Goal: Task Accomplishment & Management: Use online tool/utility

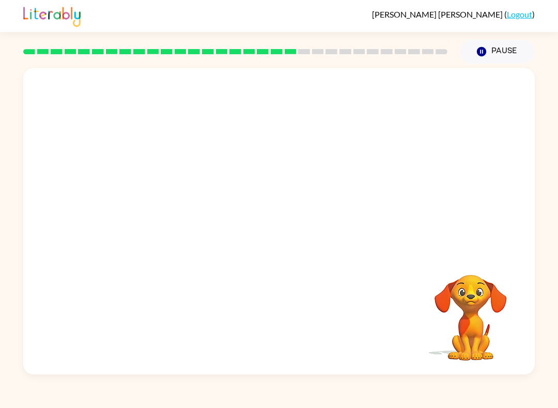
click at [529, 2] on div "[PERSON_NAME] ( Logout )" at bounding box center [278, 16] width 511 height 32
click at [526, 11] on link "Logout" at bounding box center [519, 14] width 25 height 10
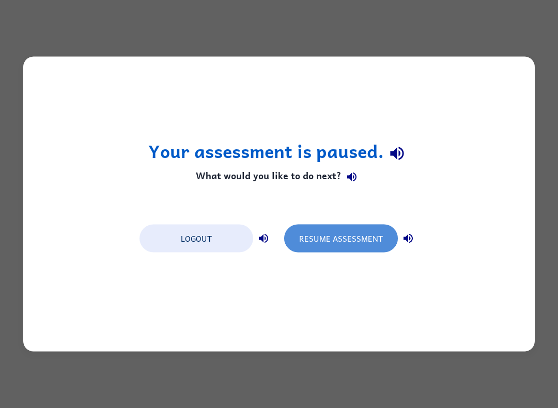
click at [373, 243] on button "Resume Assessment" at bounding box center [341, 239] width 114 height 28
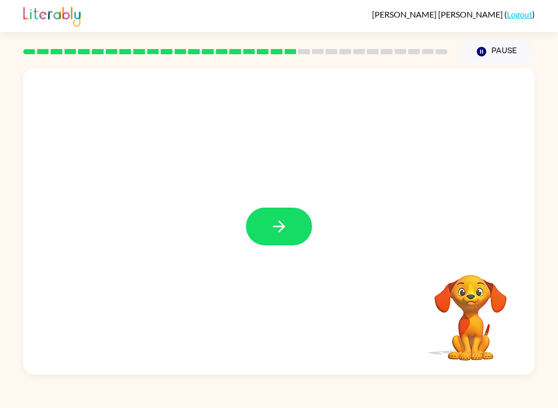
click at [283, 229] on icon "button" at bounding box center [279, 227] width 12 height 12
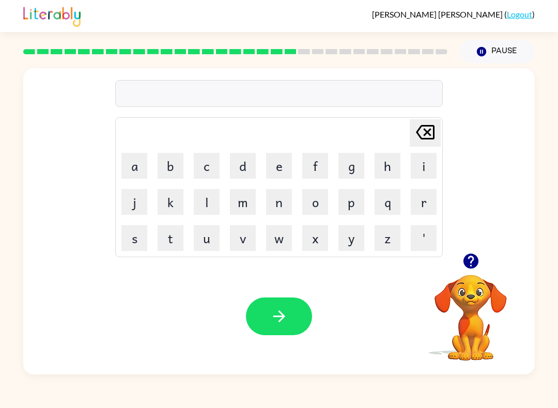
click at [314, 177] on button "f" at bounding box center [315, 166] width 26 height 26
click at [313, 177] on button "f" at bounding box center [315, 166] width 26 height 26
click at [205, 207] on button "l" at bounding box center [207, 202] width 26 height 26
click at [311, 200] on button "o" at bounding box center [315, 202] width 26 height 26
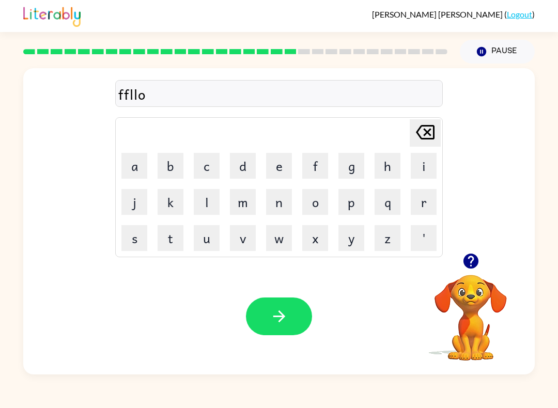
click at [282, 246] on button "w" at bounding box center [279, 238] width 26 height 26
click at [420, 133] on icon "[PERSON_NAME] last character input" at bounding box center [425, 132] width 25 height 25
click at [427, 133] on icon at bounding box center [425, 132] width 19 height 14
click at [426, 137] on icon "[PERSON_NAME] last character input" at bounding box center [425, 132] width 25 height 25
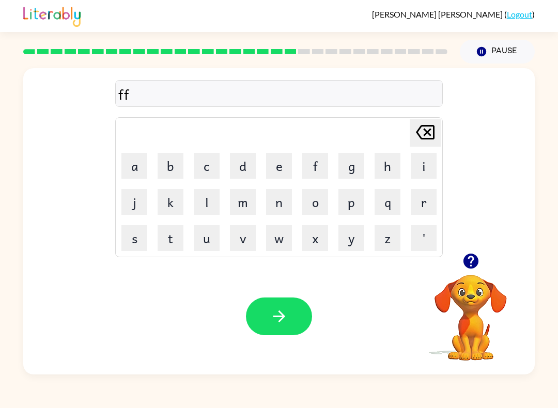
click at [425, 137] on icon "[PERSON_NAME] last character input" at bounding box center [425, 132] width 25 height 25
click at [320, 203] on button "o" at bounding box center [315, 202] width 26 height 26
click at [206, 207] on button "l" at bounding box center [207, 202] width 26 height 26
click at [326, 203] on button "o" at bounding box center [315, 202] width 26 height 26
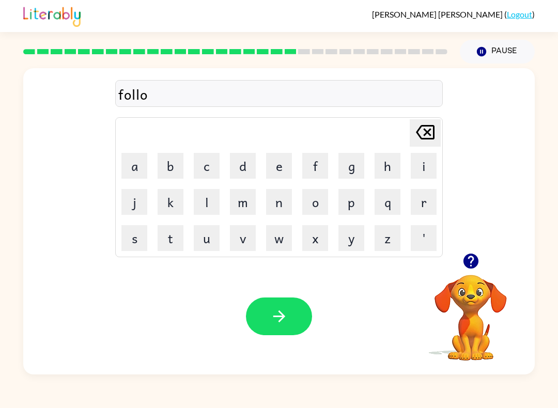
click at [282, 246] on button "w" at bounding box center [279, 238] width 26 height 26
click at [293, 314] on button "button" at bounding box center [279, 317] width 66 height 38
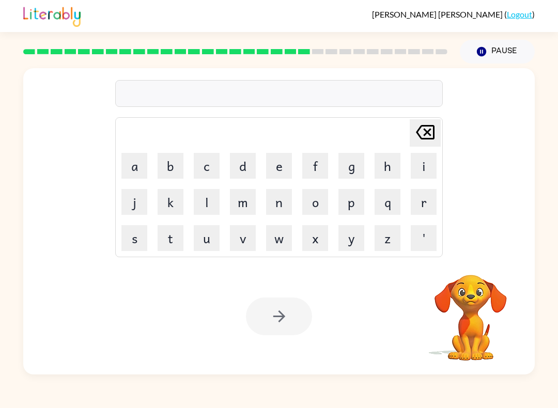
click at [133, 242] on button "s" at bounding box center [134, 238] width 26 height 26
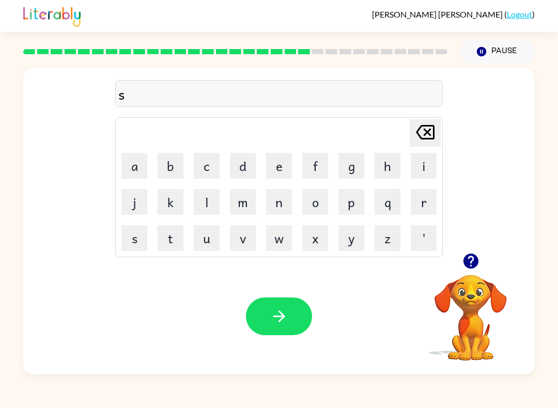
click at [280, 165] on button "e" at bounding box center [279, 166] width 26 height 26
click at [287, 203] on button "n" at bounding box center [279, 202] width 26 height 26
click at [171, 246] on button "t" at bounding box center [171, 238] width 26 height 26
click at [284, 170] on button "e" at bounding box center [279, 166] width 26 height 26
click at [360, 206] on button "p" at bounding box center [351, 202] width 26 height 26
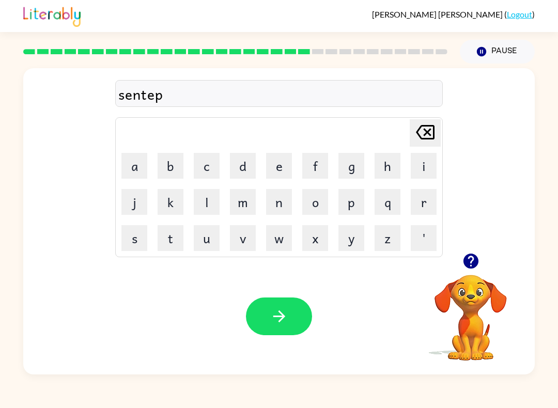
click at [424, 174] on button "i" at bounding box center [424, 166] width 26 height 26
click at [241, 165] on button "d" at bounding box center [243, 166] width 26 height 26
click at [286, 315] on icon "button" at bounding box center [279, 316] width 18 height 18
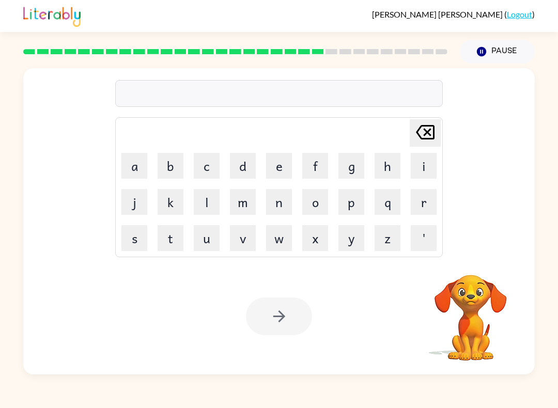
click at [133, 246] on button "s" at bounding box center [134, 238] width 26 height 26
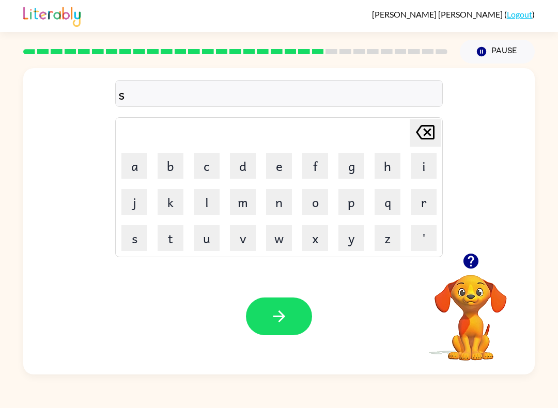
click at [137, 238] on button "s" at bounding box center [134, 238] width 26 height 26
click at [138, 159] on button "a" at bounding box center [134, 166] width 26 height 26
click at [419, 170] on button "i" at bounding box center [424, 166] width 26 height 26
click at [276, 202] on button "n" at bounding box center [279, 202] width 26 height 26
click at [424, 138] on icon "[PERSON_NAME] last character input" at bounding box center [425, 132] width 25 height 25
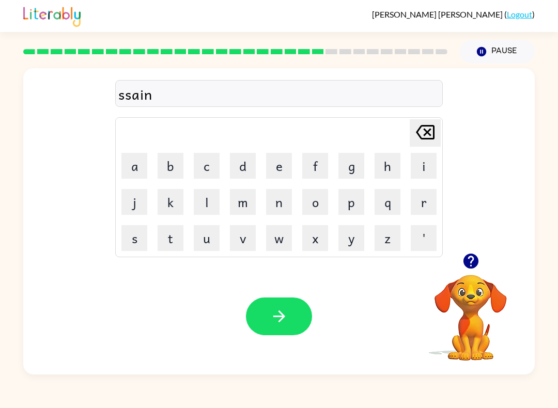
click at [423, 137] on icon "[PERSON_NAME] last character input" at bounding box center [425, 132] width 25 height 25
click at [424, 138] on icon "[PERSON_NAME] last character input" at bounding box center [425, 132] width 25 height 25
click at [327, 209] on button "o" at bounding box center [315, 202] width 26 height 26
click at [136, 239] on button "s" at bounding box center [134, 238] width 26 height 26
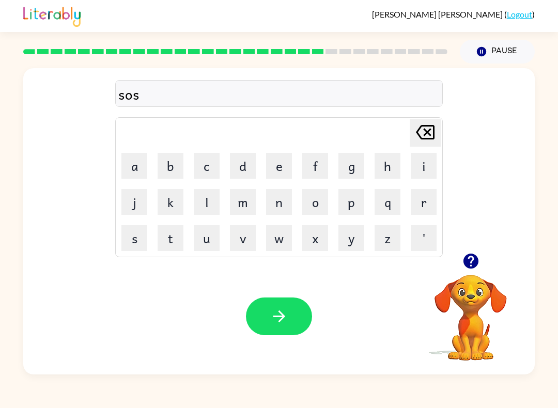
click at [175, 241] on button "t" at bounding box center [171, 238] width 26 height 26
click at [283, 202] on button "n" at bounding box center [279, 202] width 26 height 26
click at [427, 130] on icon "[PERSON_NAME] last character input" at bounding box center [425, 132] width 25 height 25
click at [130, 167] on button "a" at bounding box center [134, 166] width 26 height 26
click at [272, 210] on button "n" at bounding box center [279, 202] width 26 height 26
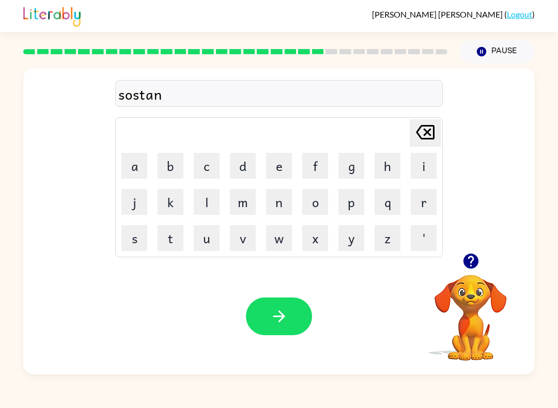
click at [339, 216] on td "p" at bounding box center [351, 201] width 35 height 35
click at [427, 130] on icon "[PERSON_NAME] last character input" at bounding box center [425, 132] width 25 height 25
click at [425, 164] on button "i" at bounding box center [424, 166] width 26 height 26
click at [276, 198] on button "n" at bounding box center [279, 202] width 26 height 26
click at [289, 313] on button "button" at bounding box center [279, 317] width 66 height 38
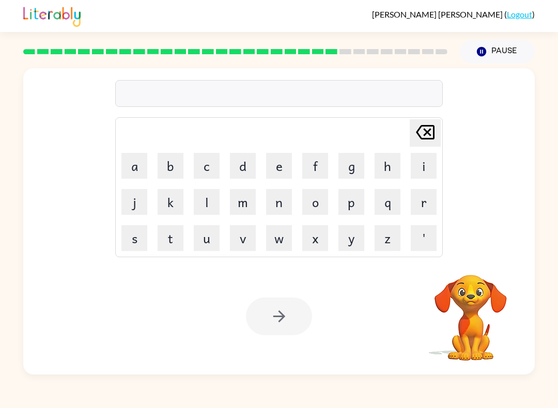
click at [327, 168] on button "f" at bounding box center [315, 166] width 26 height 26
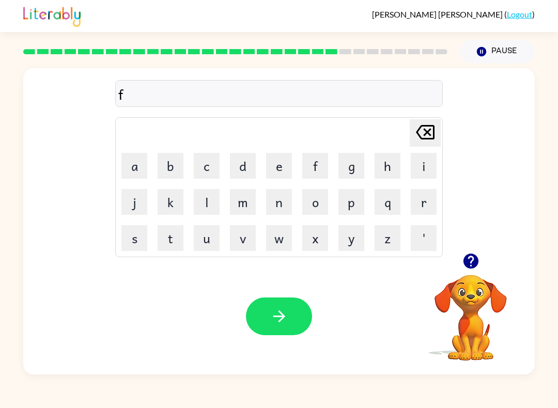
click at [316, 201] on button "o" at bounding box center [315, 202] width 26 height 26
click at [203, 245] on button "u" at bounding box center [207, 238] width 26 height 26
click at [275, 242] on button "w" at bounding box center [279, 238] width 26 height 26
click at [131, 159] on button "a" at bounding box center [134, 166] width 26 height 26
click at [426, 132] on icon at bounding box center [425, 132] width 19 height 14
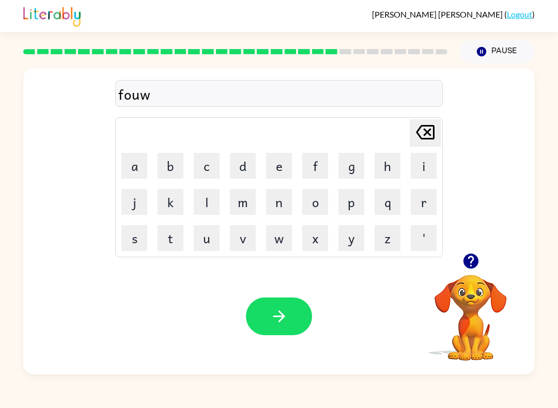
click at [134, 169] on button "a" at bounding box center [134, 166] width 26 height 26
click at [427, 209] on button "r" at bounding box center [424, 202] width 26 height 26
click at [218, 188] on td "l" at bounding box center [206, 201] width 35 height 35
click at [242, 171] on button "d" at bounding box center [243, 166] width 26 height 26
click at [288, 309] on button "button" at bounding box center [279, 317] width 66 height 38
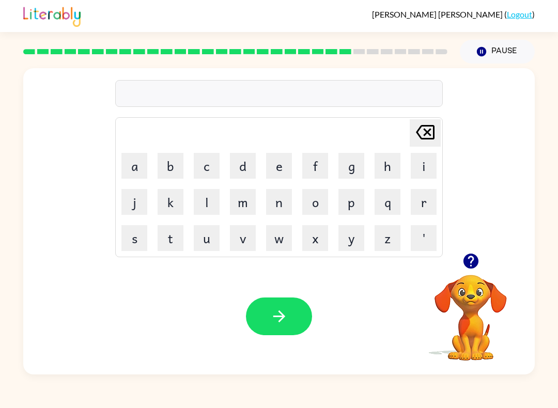
click at [428, 201] on button "r" at bounding box center [424, 202] width 26 height 26
click at [272, 154] on button "e" at bounding box center [279, 166] width 26 height 26
click at [204, 202] on button "l" at bounding box center [207, 202] width 26 height 26
click at [133, 171] on button "a" at bounding box center [134, 166] width 26 height 26
click at [251, 162] on button "d" at bounding box center [243, 166] width 26 height 26
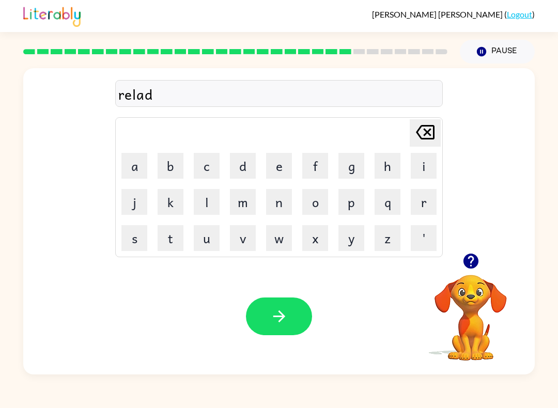
click at [282, 167] on button "e" at bounding box center [279, 166] width 26 height 26
click at [240, 165] on button "d" at bounding box center [243, 166] width 26 height 26
click at [300, 316] on button "button" at bounding box center [279, 317] width 66 height 38
click at [339, 174] on button "g" at bounding box center [351, 166] width 26 height 26
click at [316, 204] on button "o" at bounding box center [315, 202] width 26 height 26
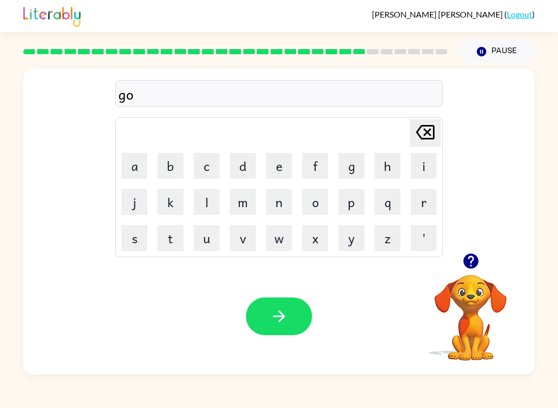
click at [247, 242] on button "v" at bounding box center [243, 238] width 26 height 26
click at [218, 197] on button "l" at bounding box center [207, 202] width 26 height 26
click at [280, 171] on button "e" at bounding box center [279, 166] width 26 height 26
click at [277, 206] on button "n" at bounding box center [279, 202] width 26 height 26
click at [282, 306] on button "button" at bounding box center [279, 317] width 66 height 38
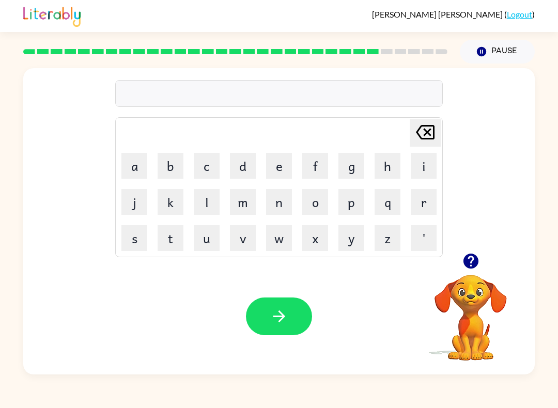
click at [474, 282] on video "Your browser must support playing .mp4 files to use Literably. Please try using…" at bounding box center [470, 310] width 103 height 103
click at [481, 267] on button "button" at bounding box center [471, 261] width 26 height 26
click at [218, 209] on button "l" at bounding box center [207, 202] width 26 height 26
click at [324, 207] on button "o" at bounding box center [315, 202] width 26 height 26
click at [252, 202] on button "m" at bounding box center [243, 202] width 26 height 26
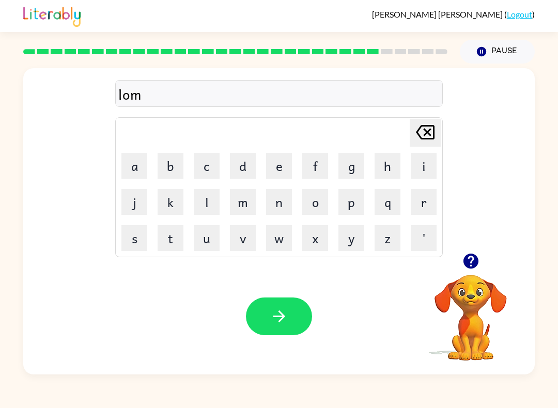
click at [484, 291] on video "Your browser must support playing .mp4 files to use Literably. Please try using…" at bounding box center [470, 310] width 103 height 103
click at [487, 300] on video "Your browser must support playing .mp4 files to use Literably. Please try using…" at bounding box center [470, 310] width 103 height 103
click at [482, 287] on video "Your browser must support playing .mp4 files to use Literably. Please try using…" at bounding box center [470, 310] width 103 height 103
click at [470, 279] on video "Your browser must support playing .mp4 files to use Literably. Please try using…" at bounding box center [470, 310] width 103 height 103
click at [473, 287] on video "Your browser must support playing .mp4 files to use Literably. Please try using…" at bounding box center [470, 310] width 103 height 103
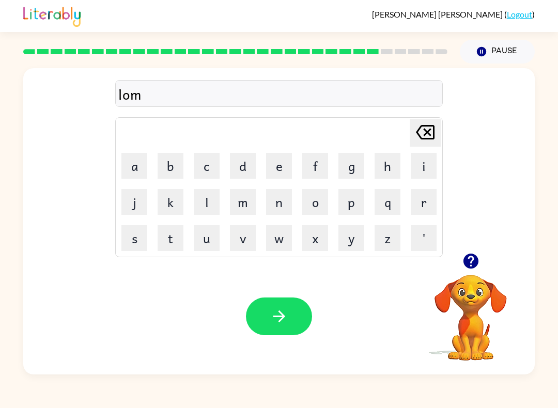
click at [483, 320] on video "Your browser must support playing .mp4 files to use Literably. Please try using…" at bounding box center [470, 310] width 103 height 103
click at [472, 341] on video "Your browser must support playing .mp4 files to use Literably. Please try using…" at bounding box center [470, 310] width 103 height 103
click at [472, 248] on button "button" at bounding box center [471, 261] width 26 height 26
click at [174, 167] on button "b" at bounding box center [171, 166] width 26 height 26
click at [138, 205] on button "j" at bounding box center [134, 202] width 26 height 26
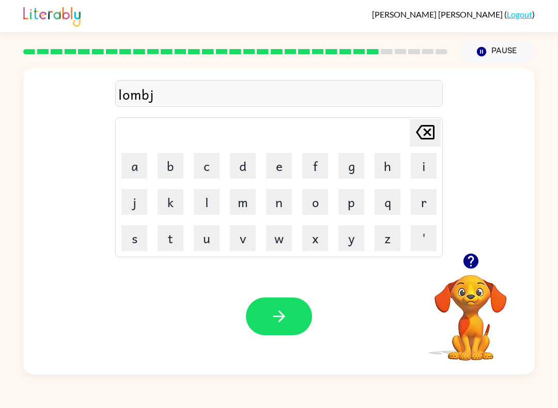
click at [135, 166] on button "a" at bounding box center [134, 166] width 26 height 26
click at [207, 168] on button "c" at bounding box center [207, 166] width 26 height 26
click at [171, 207] on button "k" at bounding box center [171, 202] width 26 height 26
click at [425, 128] on icon "[PERSON_NAME] last character input" at bounding box center [425, 132] width 25 height 25
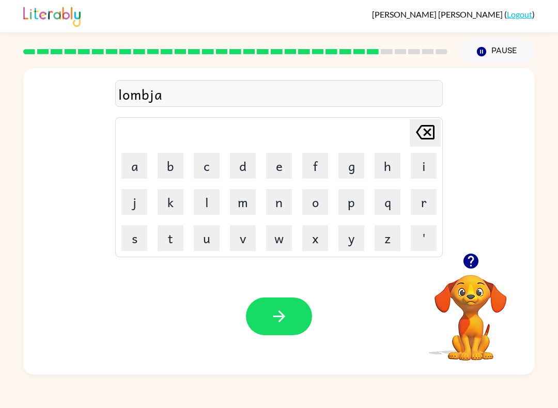
click at [423, 138] on icon at bounding box center [425, 132] width 19 height 14
click at [423, 138] on icon "[PERSON_NAME] last character input" at bounding box center [425, 132] width 25 height 25
click at [278, 170] on button "e" at bounding box center [279, 166] width 26 height 26
click at [423, 213] on button "r" at bounding box center [424, 202] width 26 height 26
click at [145, 193] on button "j" at bounding box center [134, 202] width 26 height 26
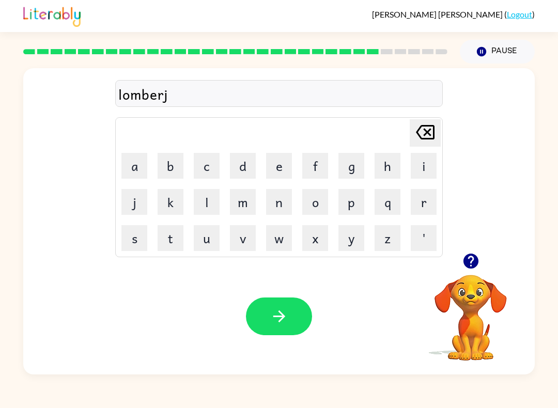
click at [138, 235] on button "s" at bounding box center [134, 238] width 26 height 26
click at [411, 132] on button "[PERSON_NAME] last character input" at bounding box center [425, 132] width 31 height 27
click at [131, 169] on button "a" at bounding box center [134, 166] width 26 height 26
click at [196, 174] on button "c" at bounding box center [207, 166] width 26 height 26
click at [173, 195] on button "k" at bounding box center [171, 202] width 26 height 26
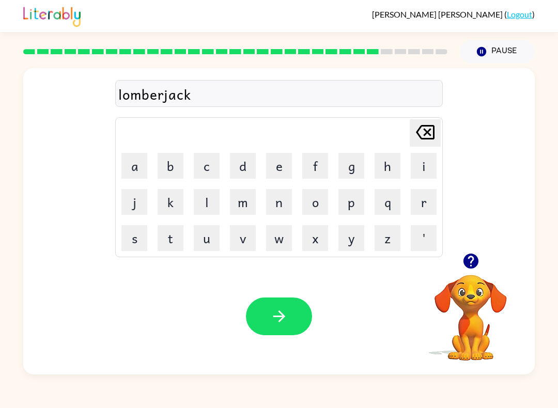
click at [289, 315] on button "button" at bounding box center [279, 317] width 66 height 38
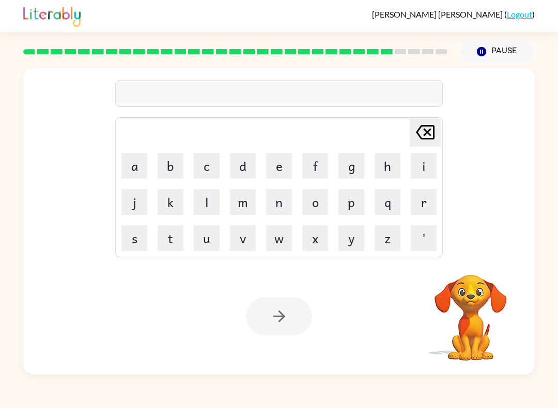
click at [356, 207] on button "p" at bounding box center [351, 202] width 26 height 26
click at [419, 171] on button "i" at bounding box center [424, 166] width 26 height 26
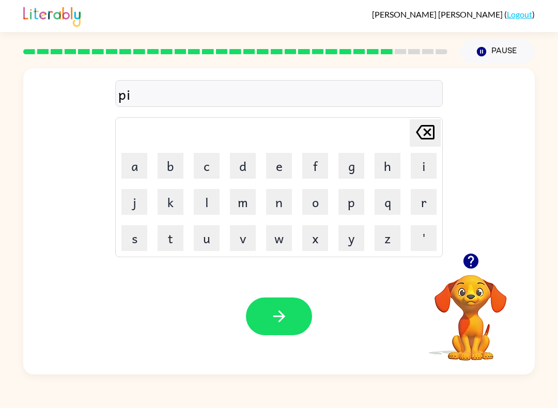
click at [427, 208] on button "r" at bounding box center [424, 202] width 26 height 26
click at [131, 242] on button "s" at bounding box center [134, 238] width 26 height 26
click at [278, 318] on icon "button" at bounding box center [279, 316] width 18 height 18
click at [482, 265] on button "button" at bounding box center [471, 261] width 26 height 26
click at [474, 334] on video "Your browser must support playing .mp4 files to use Literably. Please try using…" at bounding box center [470, 310] width 103 height 103
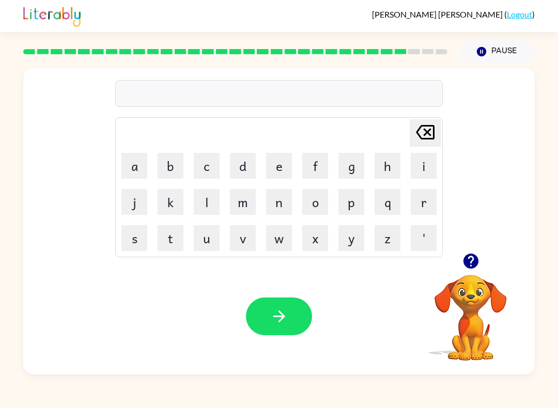
click at [463, 301] on video "Your browser must support playing .mp4 files to use Literably. Please try using…" at bounding box center [470, 310] width 103 height 103
click at [470, 257] on icon "button" at bounding box center [471, 261] width 18 height 18
click at [162, 242] on button "t" at bounding box center [171, 238] width 26 height 26
click at [389, 169] on button "h" at bounding box center [387, 166] width 26 height 26
click at [417, 170] on button "i" at bounding box center [424, 166] width 26 height 26
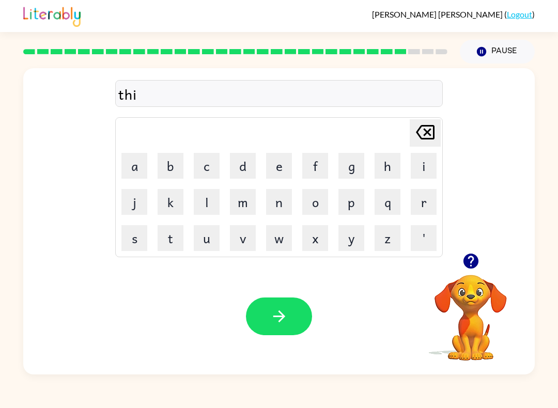
click at [282, 211] on button "n" at bounding box center [279, 202] width 26 height 26
click at [296, 317] on button "button" at bounding box center [279, 317] width 66 height 38
click at [142, 239] on button "s" at bounding box center [134, 238] width 26 height 26
click at [317, 205] on button "o" at bounding box center [315, 202] width 26 height 26
click at [203, 206] on button "l" at bounding box center [207, 202] width 26 height 26
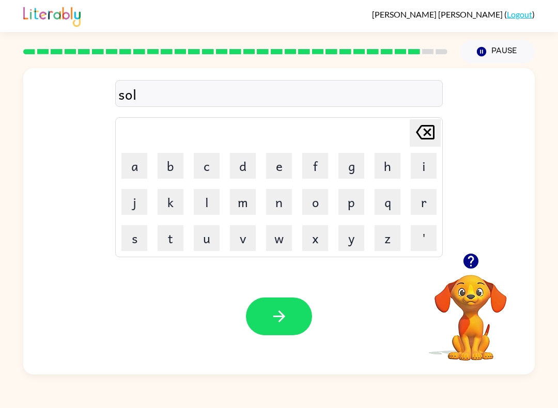
click at [242, 241] on button "v" at bounding box center [243, 238] width 26 height 26
click at [275, 171] on button "e" at bounding box center [279, 166] width 26 height 26
click at [430, 209] on button "r" at bounding box center [424, 202] width 26 height 26
click at [284, 244] on button "w" at bounding box center [279, 238] width 26 height 26
click at [275, 173] on button "e" at bounding box center [279, 166] width 26 height 26
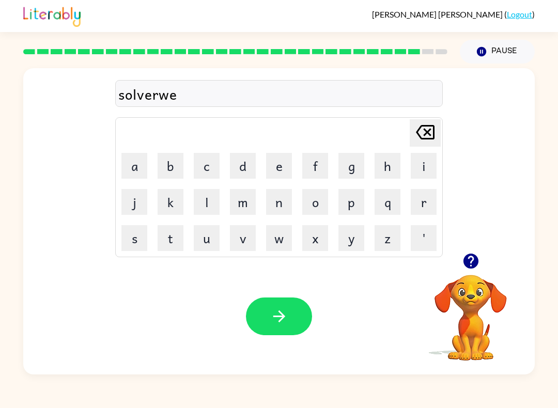
click at [123, 164] on button "a" at bounding box center [134, 166] width 26 height 26
click at [423, 210] on button "r" at bounding box center [424, 202] width 26 height 26
click at [286, 320] on icon "button" at bounding box center [279, 316] width 18 height 18
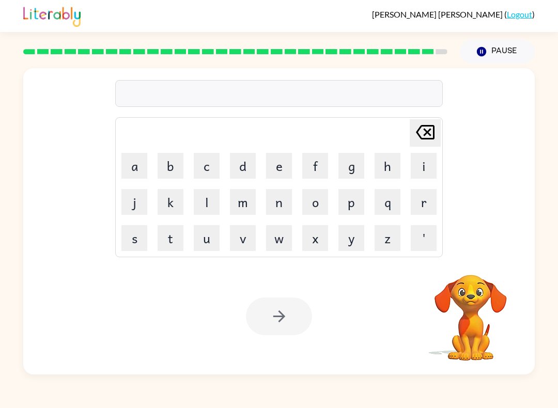
click at [202, 241] on button "u" at bounding box center [207, 238] width 26 height 26
click at [282, 207] on button "n" at bounding box center [279, 202] width 26 height 26
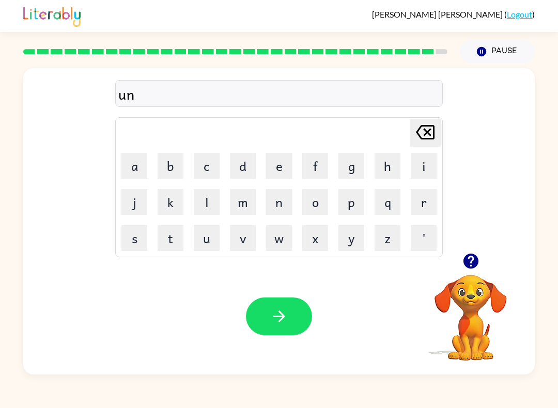
click at [136, 165] on button "a" at bounding box center [134, 166] width 26 height 26
click at [417, 199] on button "r" at bounding box center [424, 202] width 26 height 26
click at [134, 168] on button "a" at bounding box center [134, 166] width 26 height 26
click at [412, 174] on button "i" at bounding box center [424, 166] width 26 height 26
click at [239, 167] on button "d" at bounding box center [243, 166] width 26 height 26
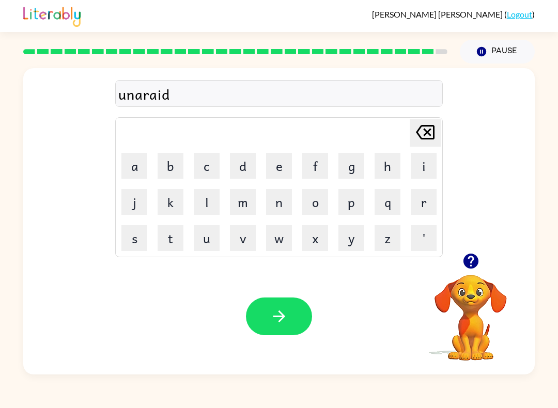
click at [275, 317] on icon "button" at bounding box center [279, 316] width 12 height 12
click at [428, 136] on icon "[PERSON_NAME] last character input" at bounding box center [425, 132] width 25 height 25
click at [416, 139] on icon "[PERSON_NAME] last character input" at bounding box center [425, 132] width 25 height 25
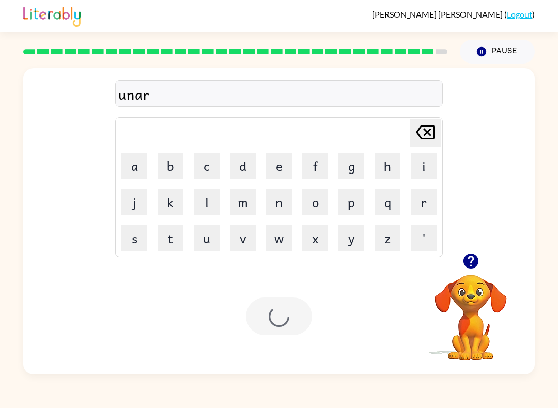
click at [424, 133] on icon "[PERSON_NAME] last character input" at bounding box center [425, 132] width 25 height 25
click at [423, 133] on icon "[PERSON_NAME] last character input" at bounding box center [425, 132] width 25 height 25
click at [426, 135] on icon "[PERSON_NAME] last character input" at bounding box center [425, 132] width 25 height 25
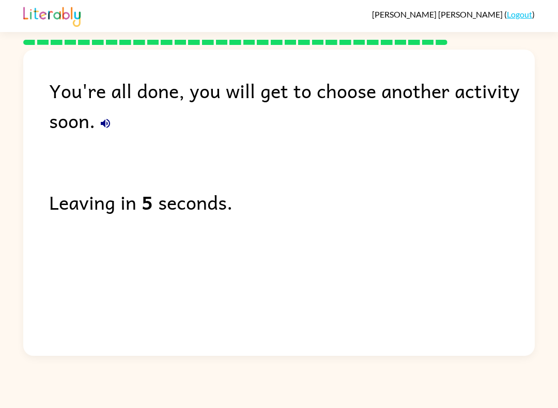
click at [261, 174] on div "You're all done, you will get to choose another activity soon. Leaving in 5 sec…" at bounding box center [278, 200] width 511 height 301
